Goal: Information Seeking & Learning: Learn about a topic

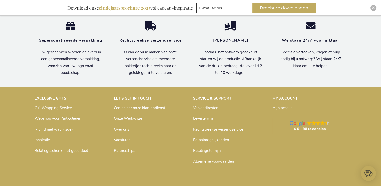
scroll to position [750, 0]
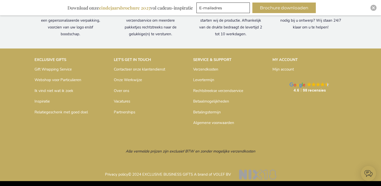
click at [153, 69] on link "Contacteer onze klantendienst" at bounding box center [139, 69] width 51 height 5
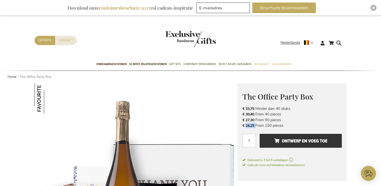
drag, startPoint x: 245, startPoint y: 125, endPoint x: 256, endPoint y: 124, distance: 10.8
click at [256, 124] on li "€ 24,25 From 150 pieces" at bounding box center [291, 126] width 99 height 6
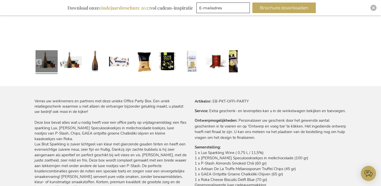
scroll to position [302, 0]
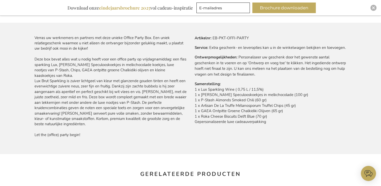
click at [146, 145] on div "Verras uw werknemers en partners met deze unieke Office Party Box. Een uniek re…" at bounding box center [190, 94] width 312 height 118
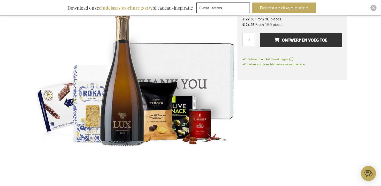
scroll to position [0, 0]
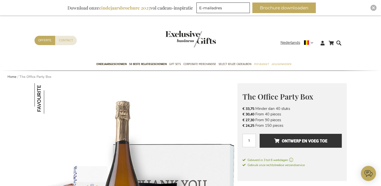
click at [40, 77] on strong "The Office Party Box" at bounding box center [35, 76] width 32 height 5
drag, startPoint x: 54, startPoint y: 77, endPoint x: 20, endPoint y: 76, distance: 33.7
click at [20, 76] on ul "Home The Office Party Box" at bounding box center [164, 76] width 312 height 5
click at [187, 125] on img at bounding box center [135, 184] width 203 height 203
